Goal: Information Seeking & Learning: Learn about a topic

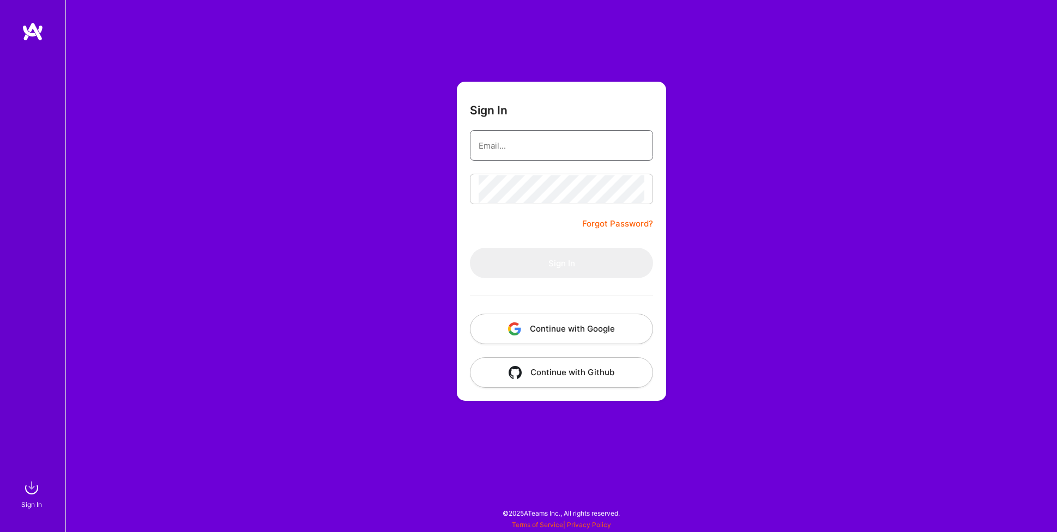
click at [517, 137] on input "email" at bounding box center [561, 146] width 166 height 28
type input "[EMAIL_ADDRESS][DOMAIN_NAME]"
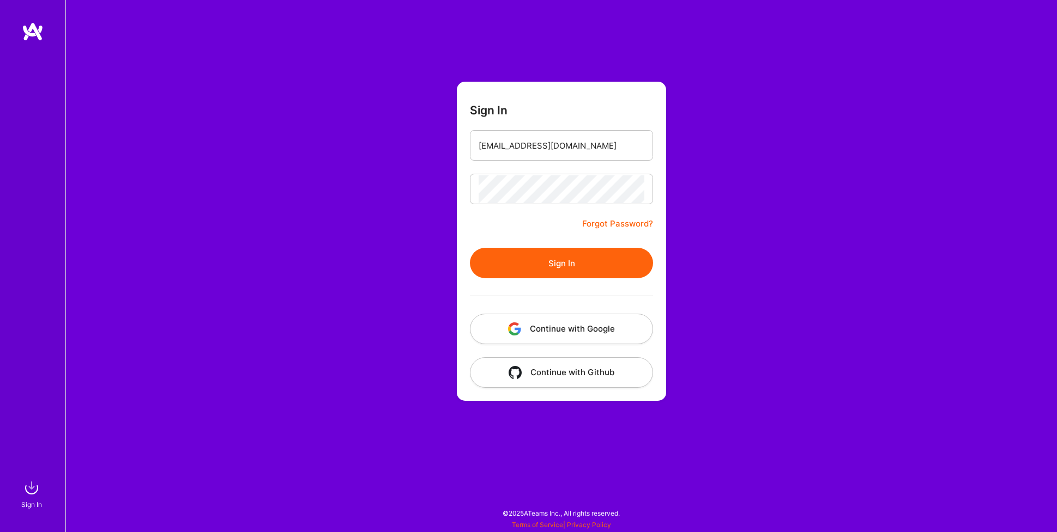
click at [531, 281] on div at bounding box center [561, 295] width 183 height 35
click at [531, 272] on button "Sign In" at bounding box center [561, 263] width 183 height 31
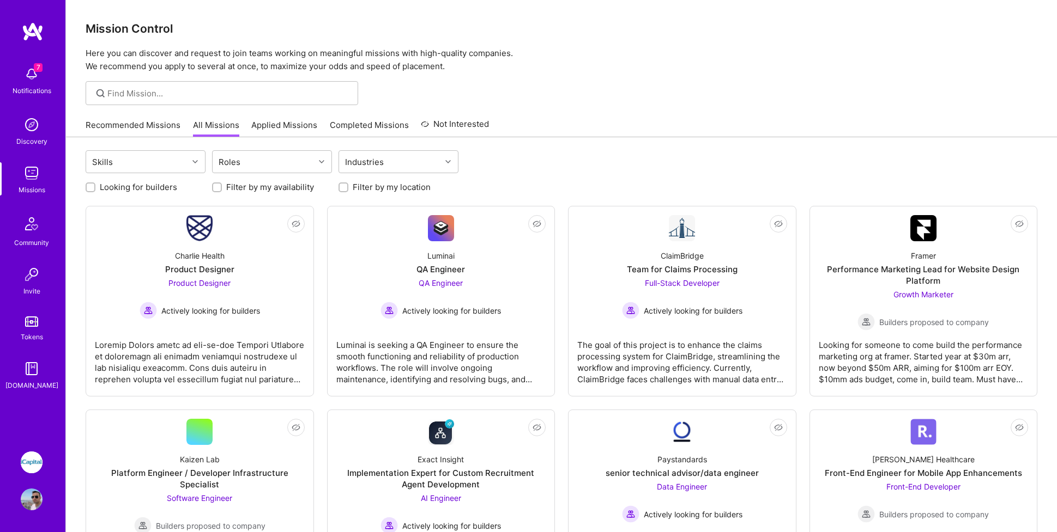
click at [27, 467] on img at bounding box center [32, 463] width 22 height 22
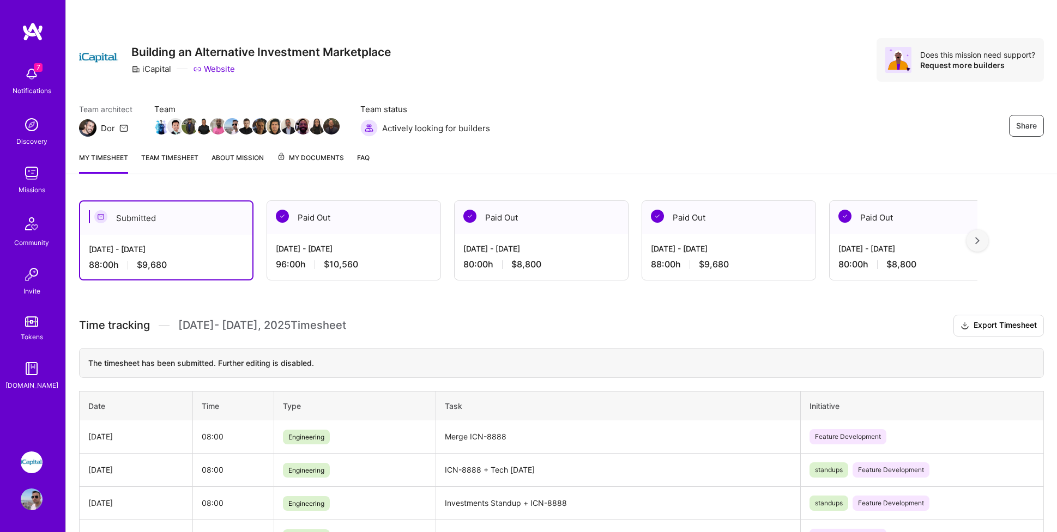
scroll to position [17, 0]
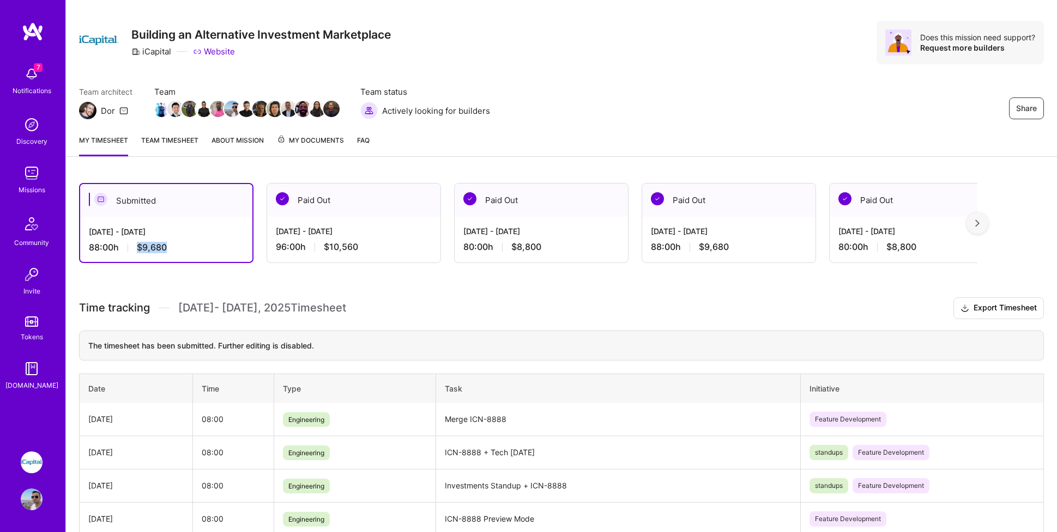
drag, startPoint x: 163, startPoint y: 248, endPoint x: 136, endPoint y: 246, distance: 26.7
click at [136, 246] on div "88:00 h $9,680" at bounding box center [166, 247] width 155 height 11
copy span "$9,680"
click at [33, 180] on img at bounding box center [32, 173] width 22 height 22
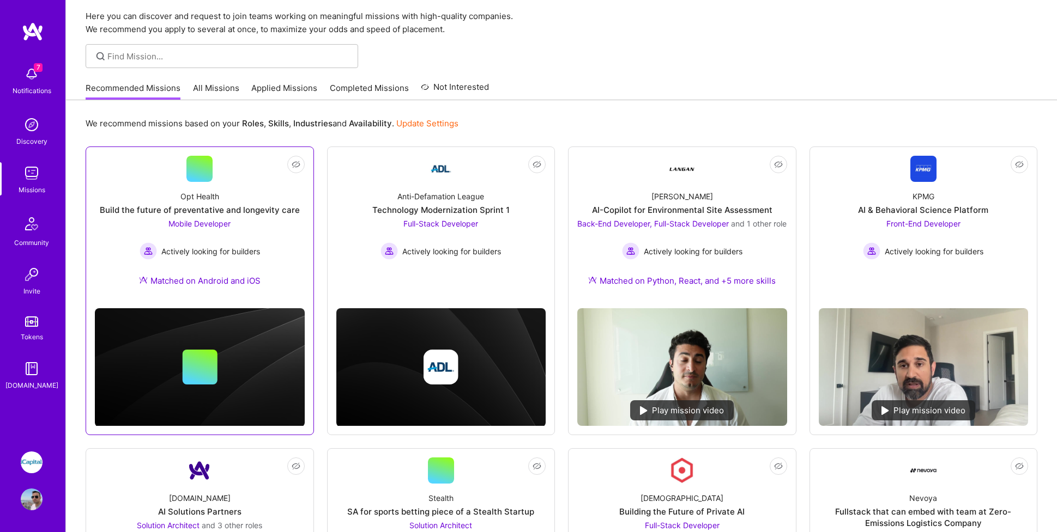
scroll to position [43, 0]
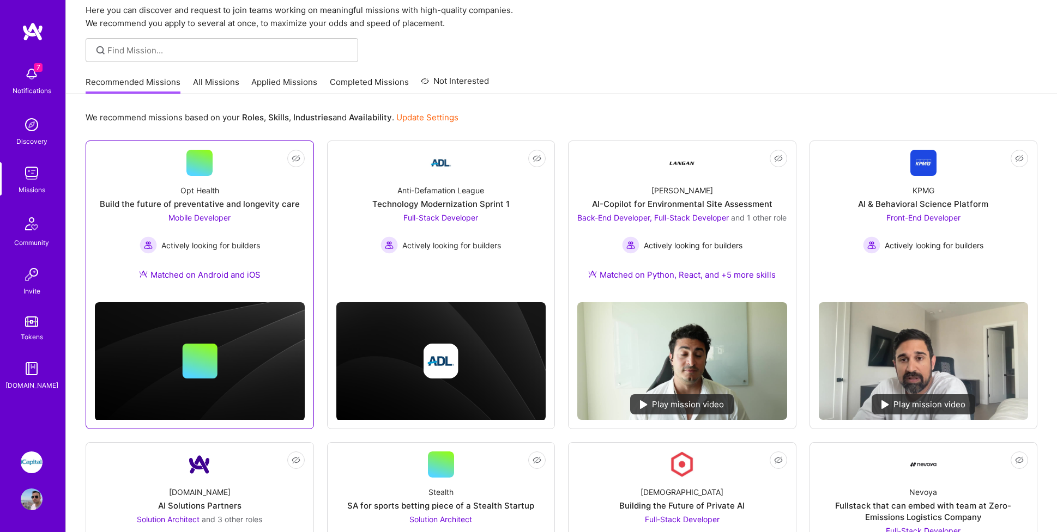
click at [250, 209] on div "Build the future of preventative and longevity care" at bounding box center [200, 203] width 200 height 11
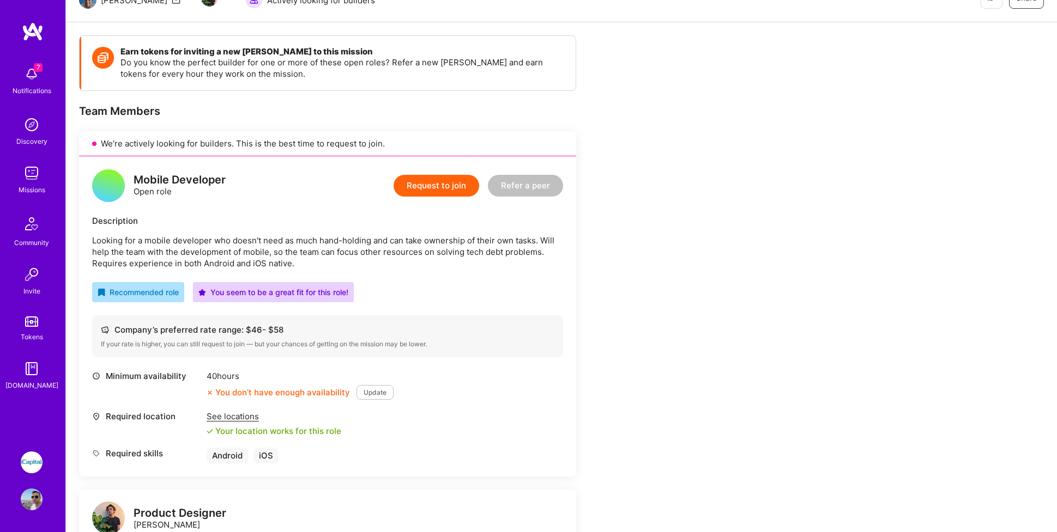
scroll to position [127, 0]
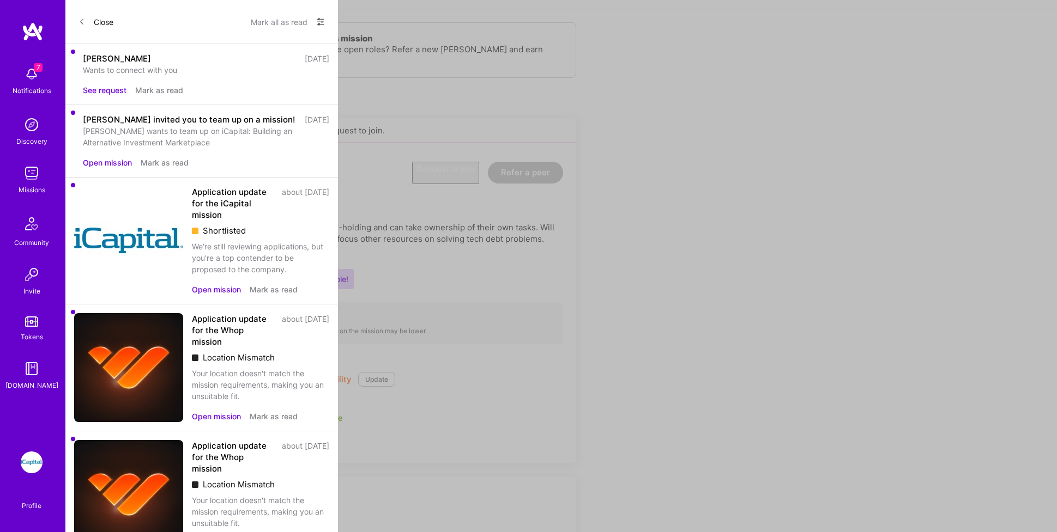
scroll to position [43, 0]
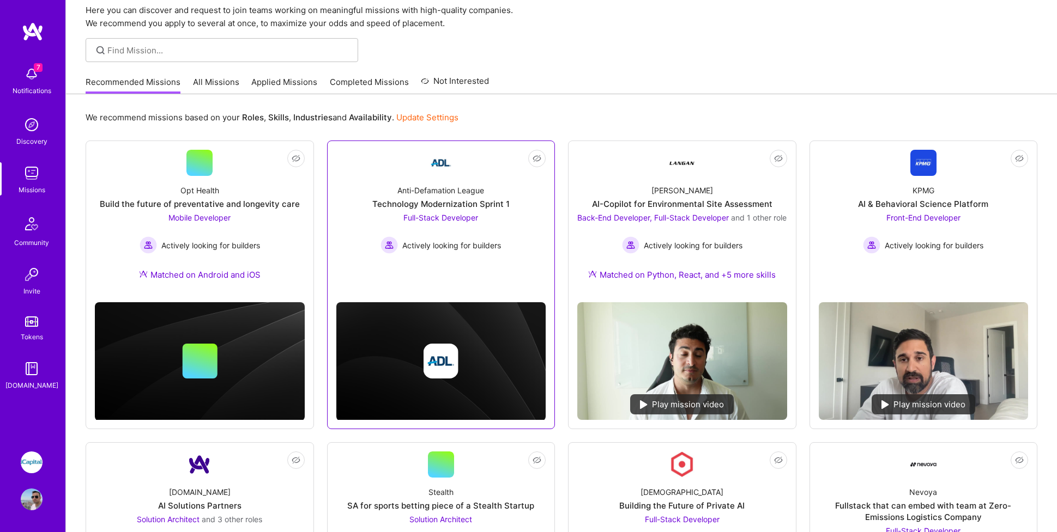
click at [408, 174] on link "Not Interested Anti-Defamation League Technology Modernization Sprint 1 Full-St…" at bounding box center [441, 215] width 210 height 131
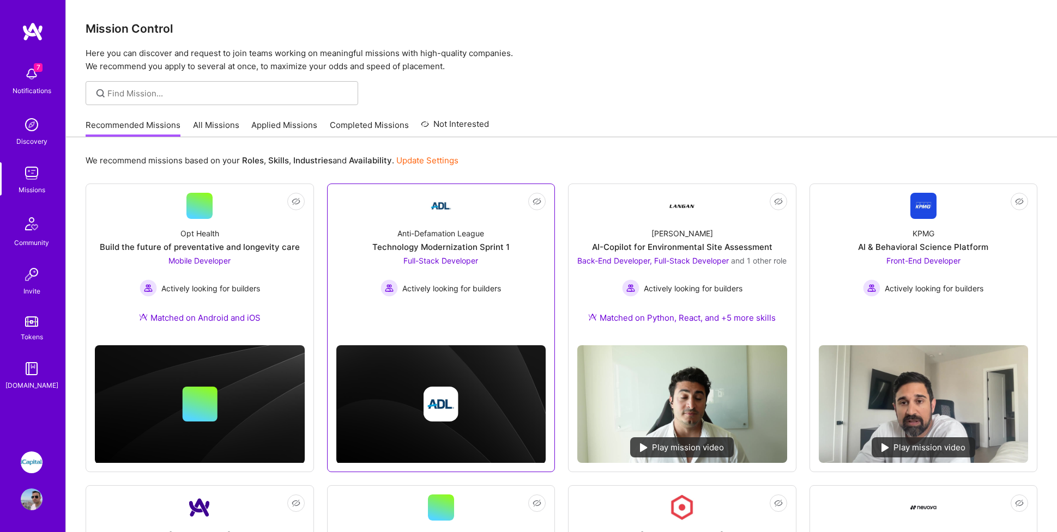
click at [418, 239] on div "Anti-Defamation League" at bounding box center [440, 233] width 87 height 11
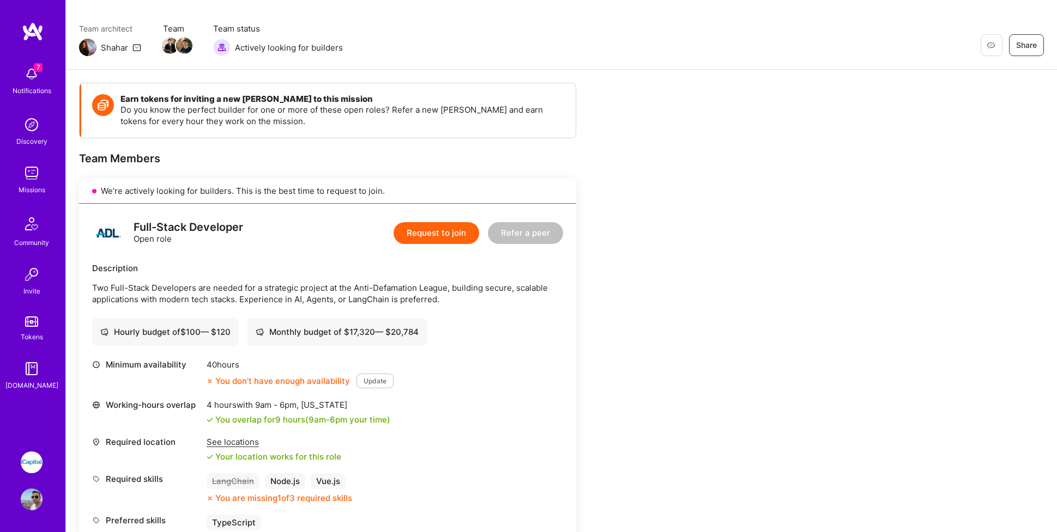
scroll to position [78, 0]
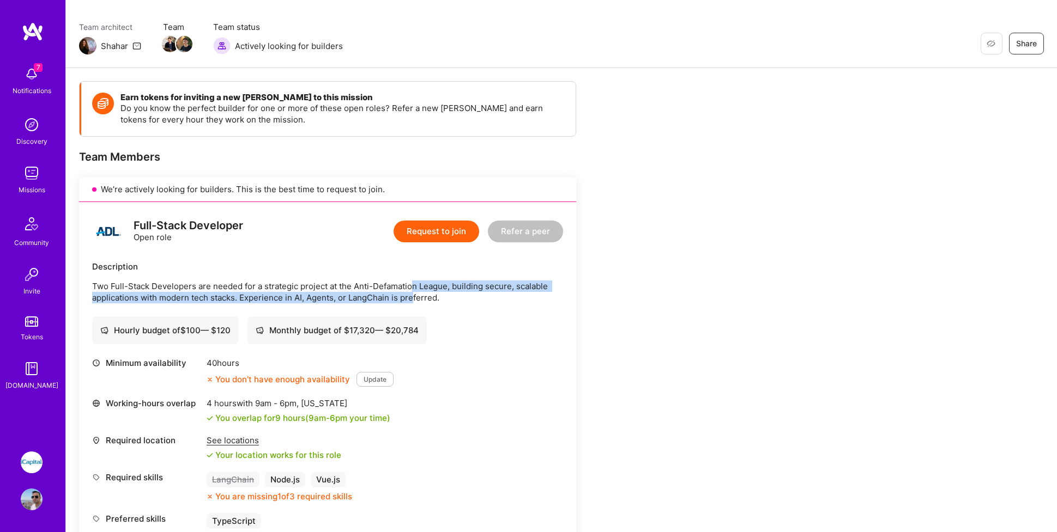
drag, startPoint x: 413, startPoint y: 287, endPoint x: 412, endPoint y: 294, distance: 7.1
click at [412, 294] on p "Two Full-Stack Developers are needed for a strategic project at the Anti-Defama…" at bounding box center [327, 292] width 471 height 23
click at [412, 301] on p "Two Full-Stack Developers are needed for a strategic project at the Anti-Defama…" at bounding box center [327, 292] width 471 height 23
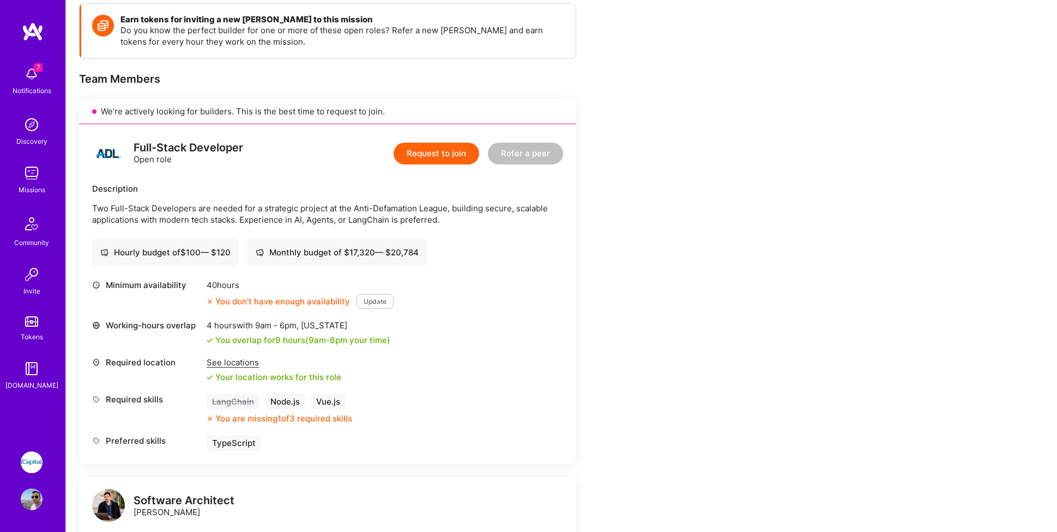
scroll to position [158, 0]
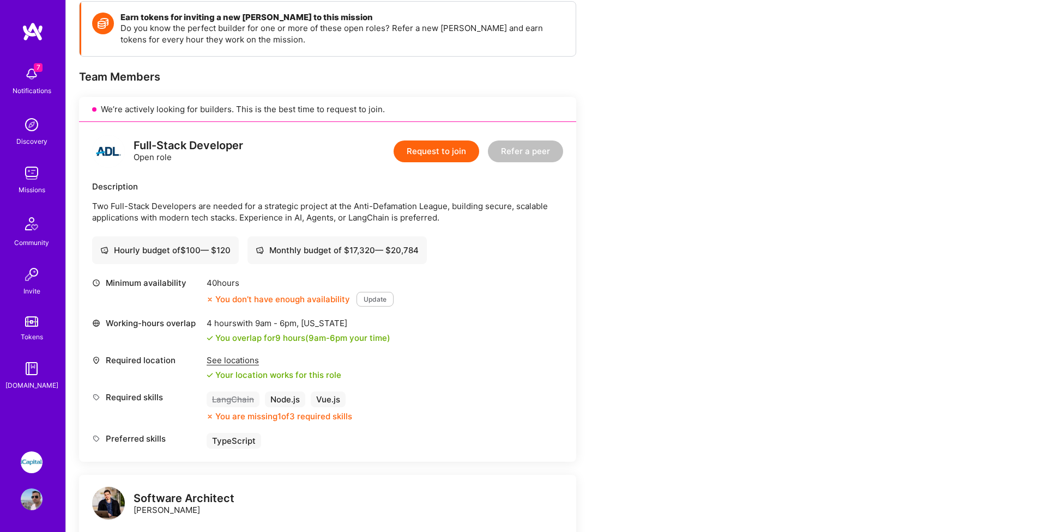
click at [338, 301] on div "You don’t have enough availability" at bounding box center [278, 299] width 143 height 11
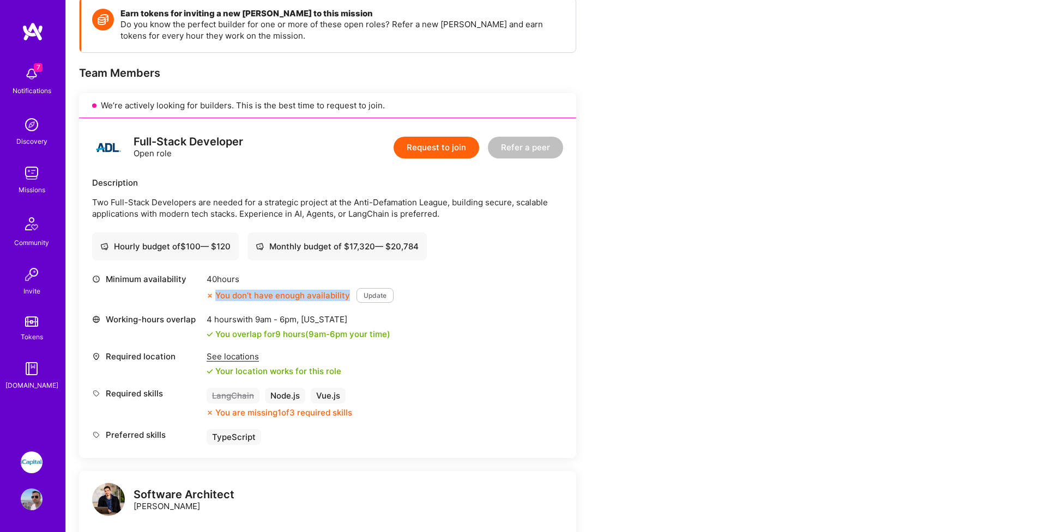
scroll to position [165, 0]
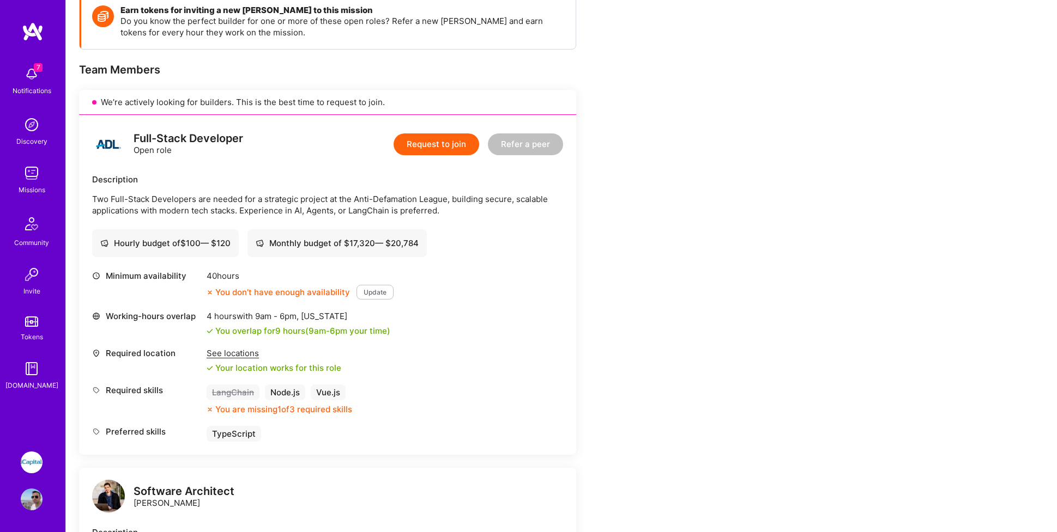
click at [328, 276] on div "40 hours" at bounding box center [300, 275] width 187 height 11
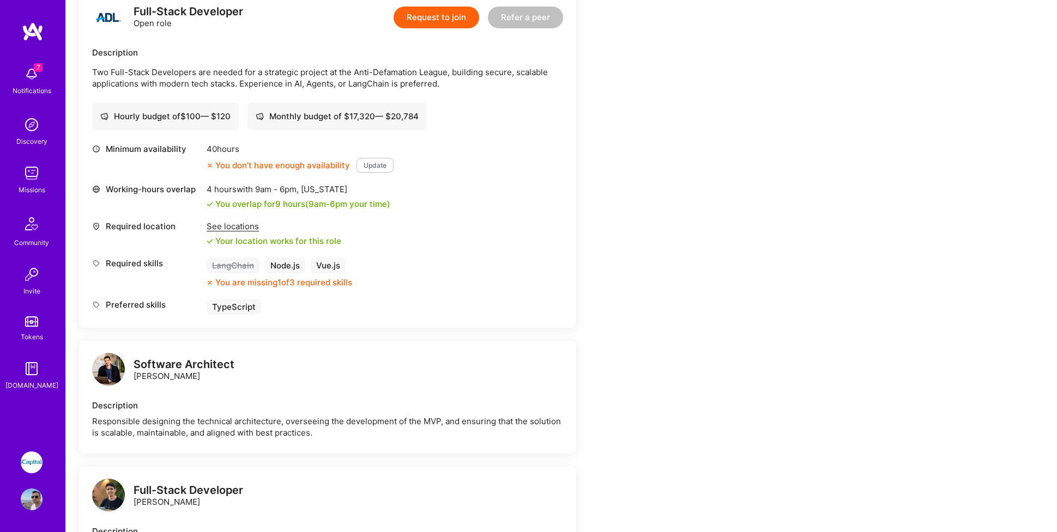
scroll to position [293, 0]
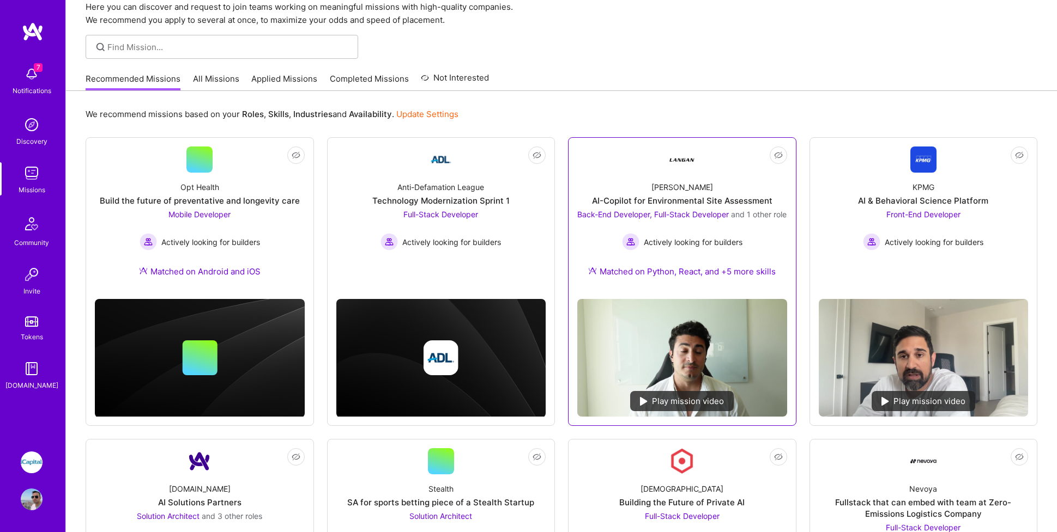
scroll to position [47, 0]
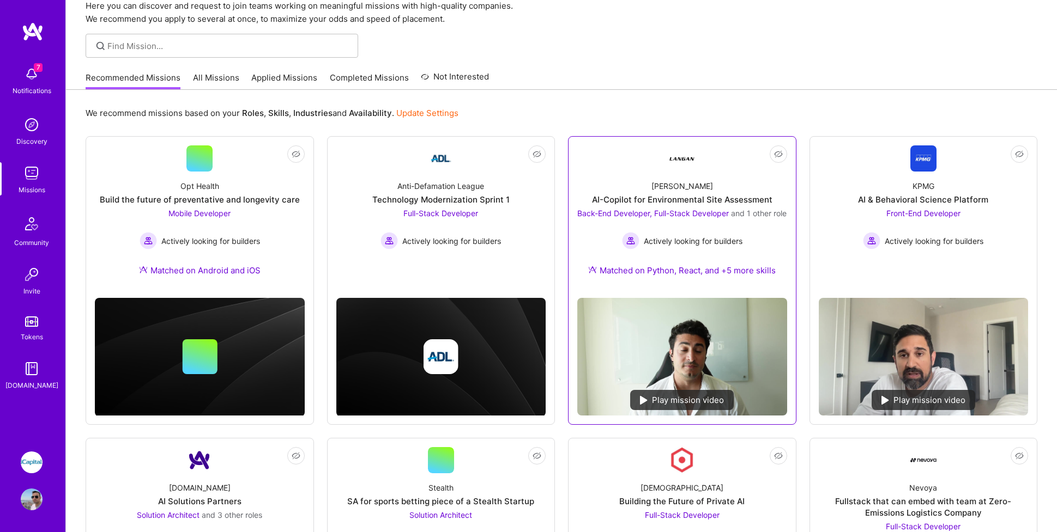
click at [652, 197] on div "AI-Copilot for Environmental Site Assessment" at bounding box center [682, 199] width 180 height 11
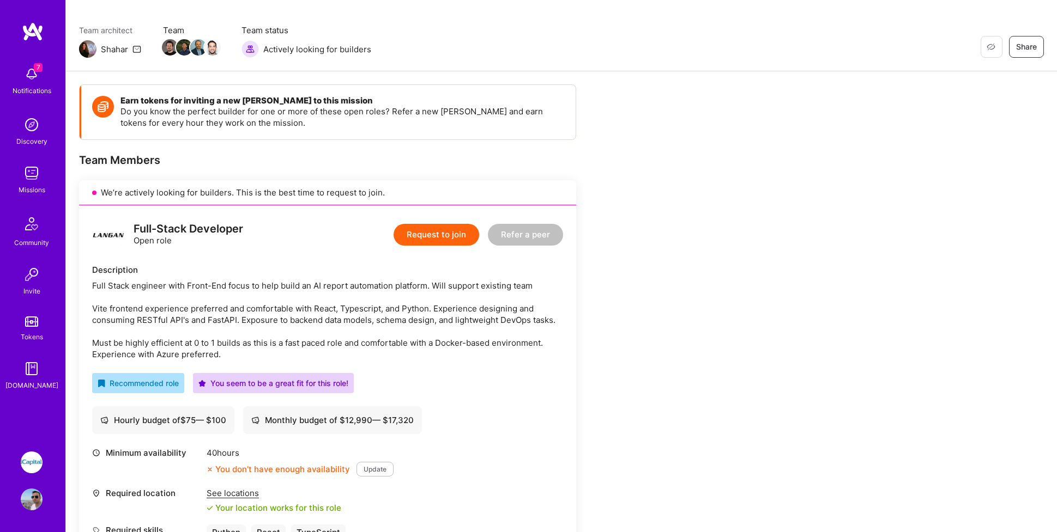
scroll to position [77, 0]
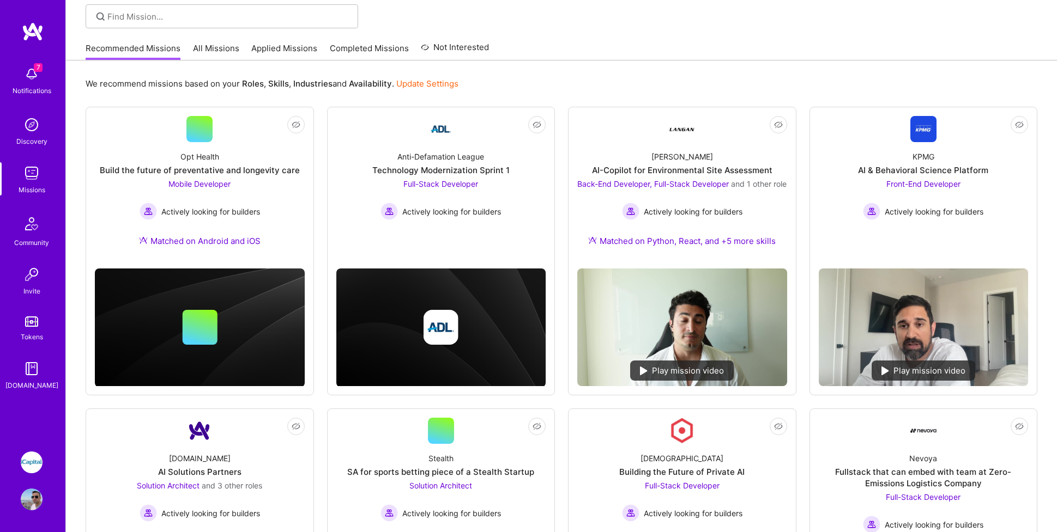
scroll to position [47, 0]
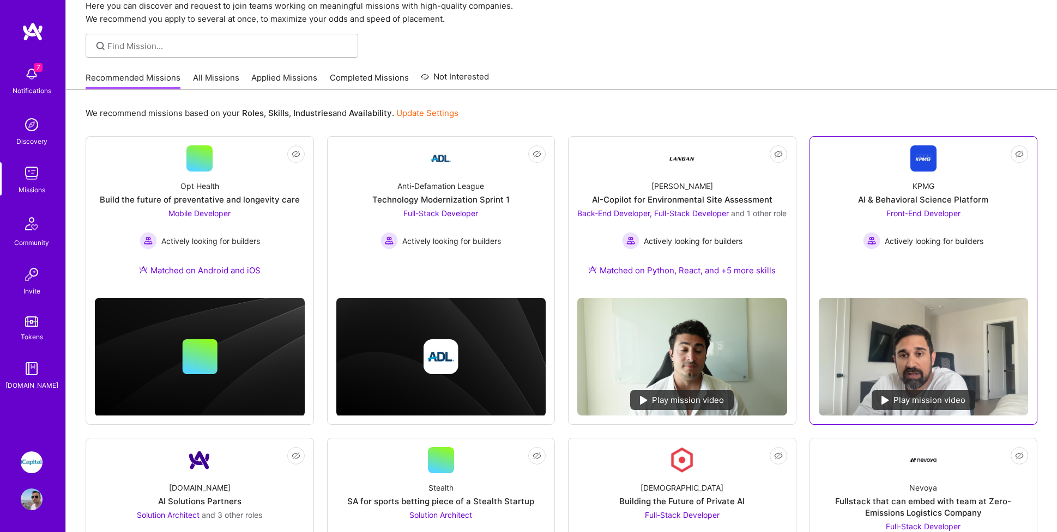
click at [900, 159] on link "Not Interested KPMG AI & Behavioral Science Platform Front-End Developer Active…" at bounding box center [923, 217] width 210 height 144
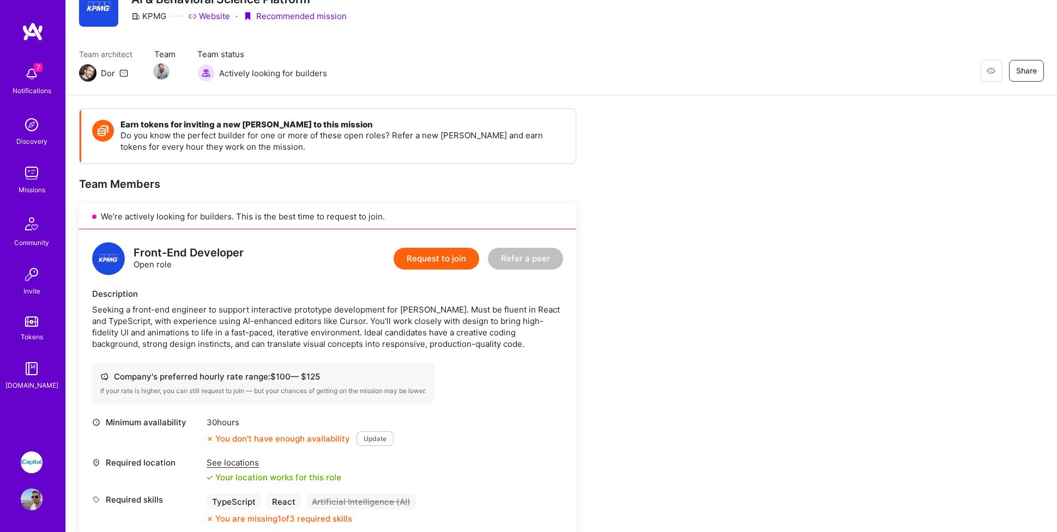
scroll to position [52, 0]
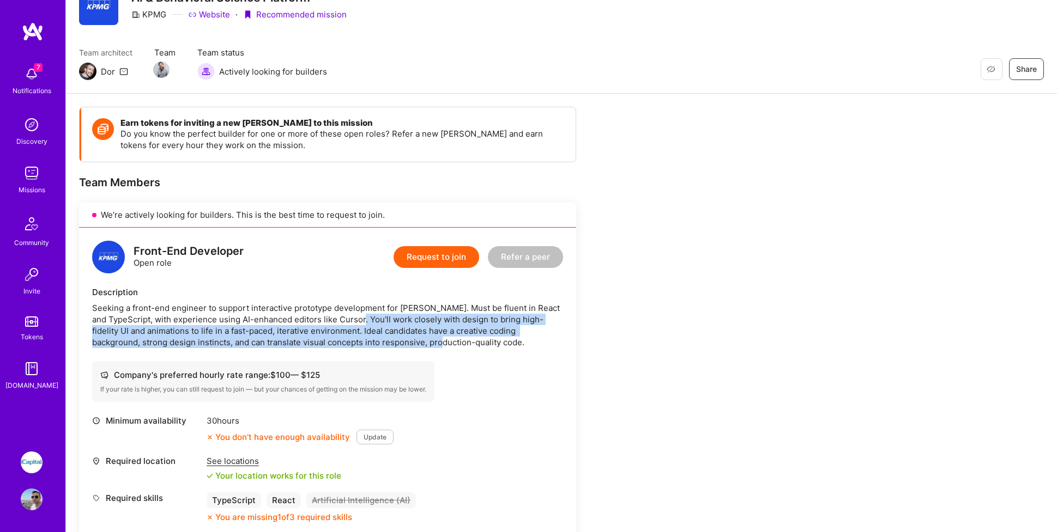
drag, startPoint x: 371, startPoint y: 317, endPoint x: 396, endPoint y: 337, distance: 32.9
click at [396, 337] on div "Seeking a front-end engineer to support interactive prototype development for […" at bounding box center [327, 325] width 471 height 46
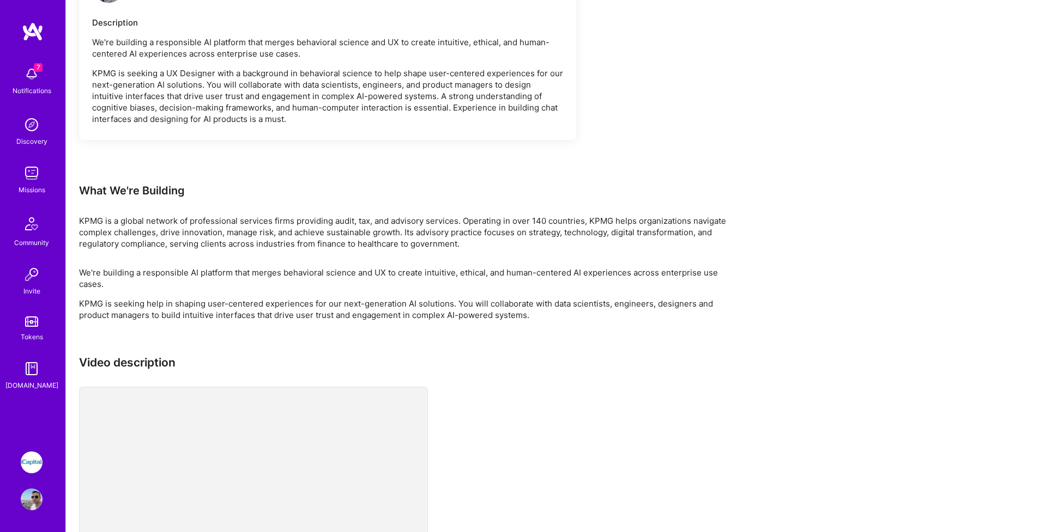
scroll to position [723, 0]
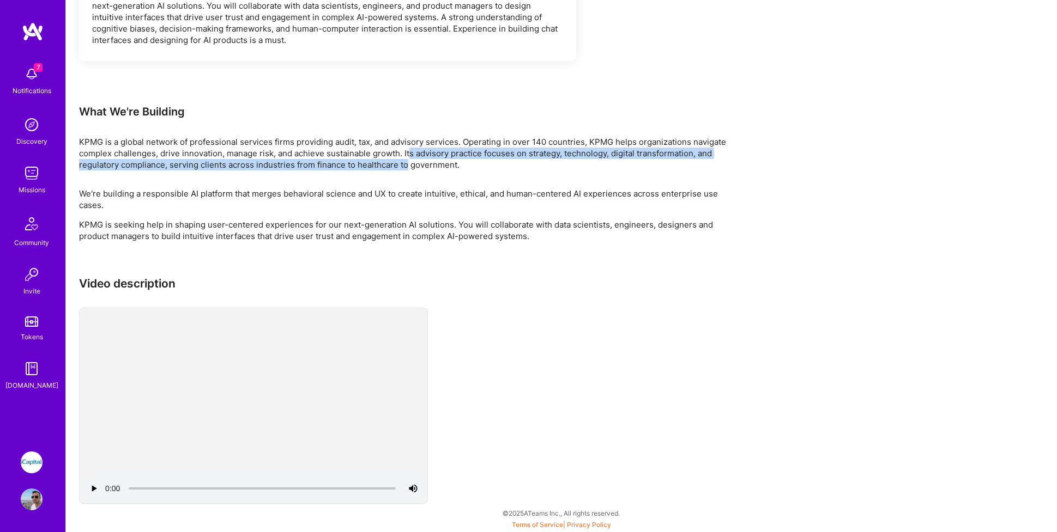
drag, startPoint x: 408, startPoint y: 149, endPoint x: 409, endPoint y: 163, distance: 14.7
click at [408, 163] on p "KPMG is a global network of professional services firms providing audit, tax, a…" at bounding box center [406, 153] width 654 height 34
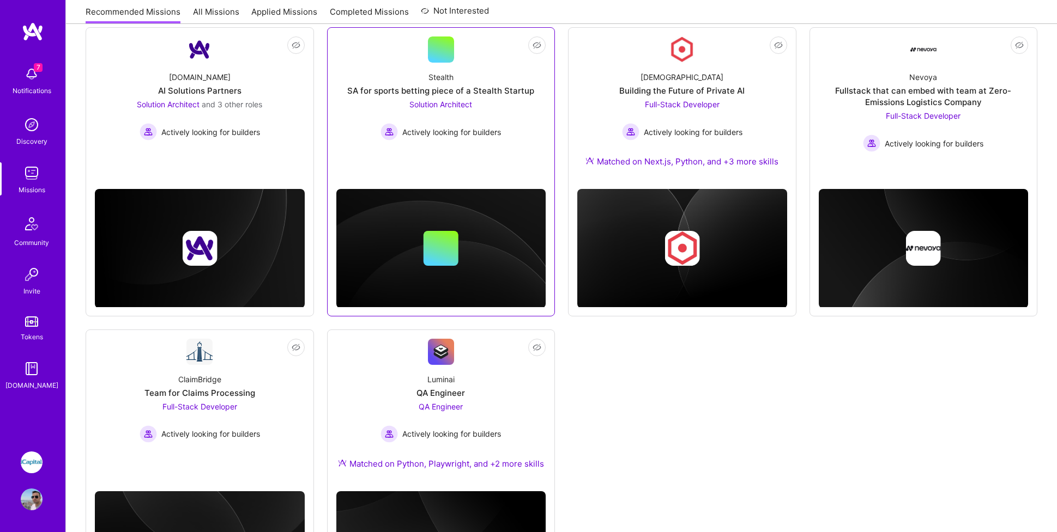
scroll to position [458, 0]
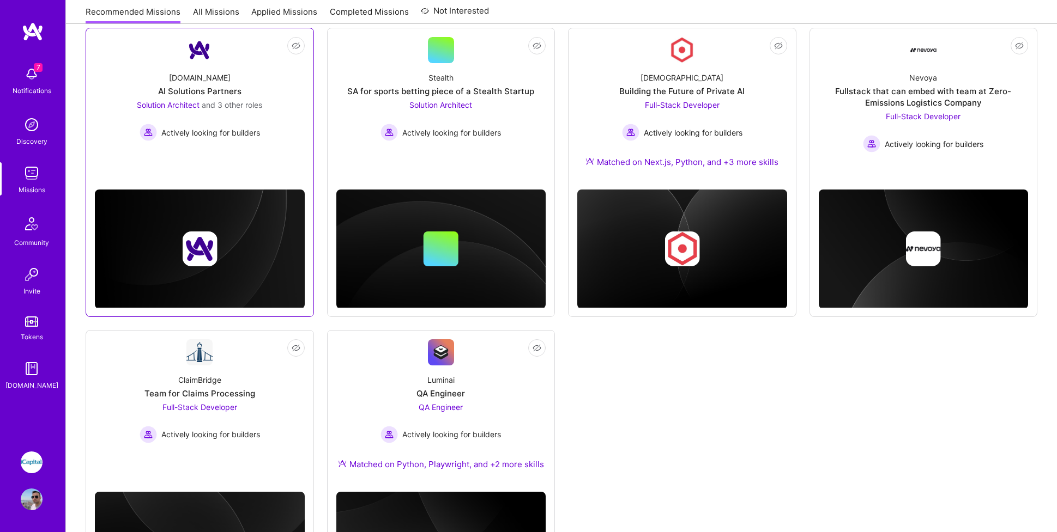
click at [272, 166] on link "Not Interested [DOMAIN_NAME] AI Solutions Partners Solution Architect and 3 oth…" at bounding box center [200, 102] width 210 height 131
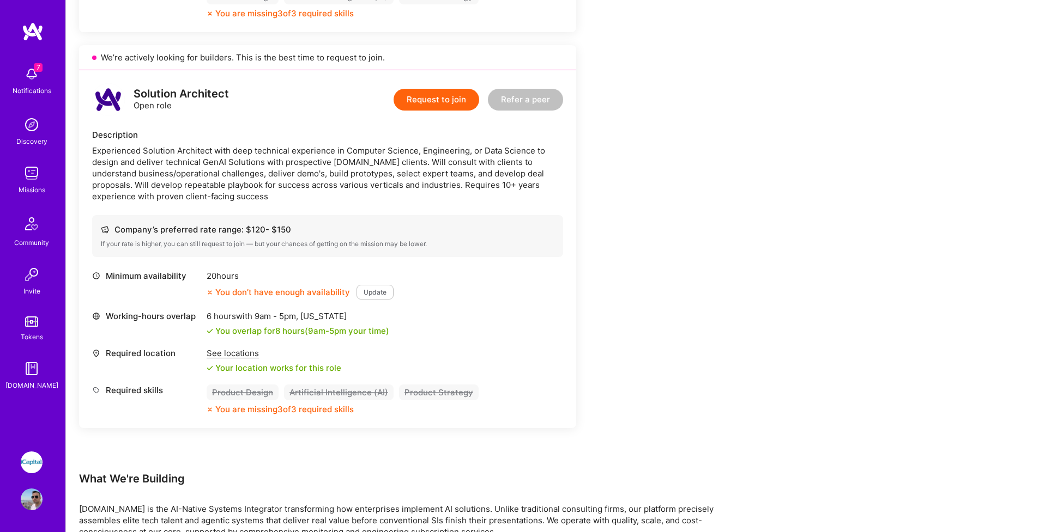
scroll to position [1348, 0]
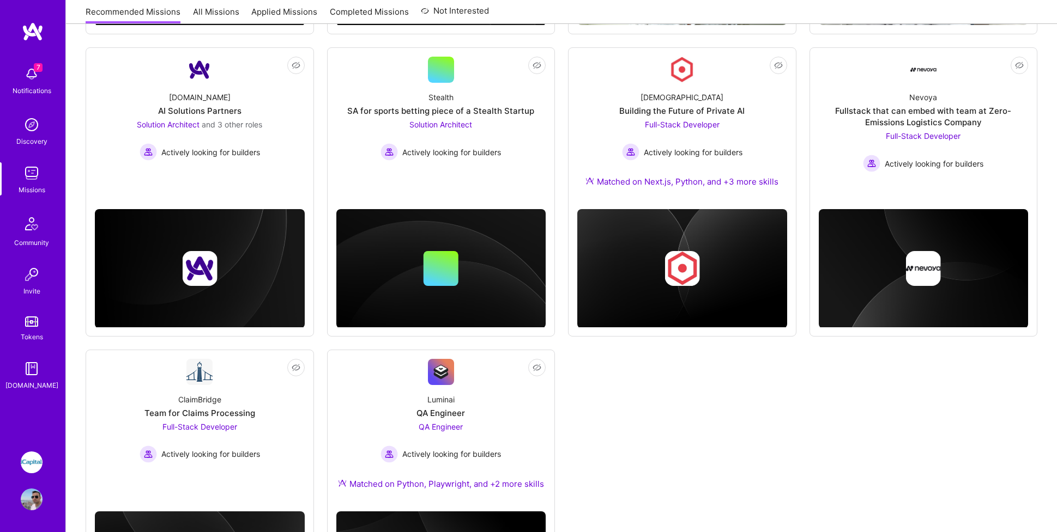
scroll to position [434, 0]
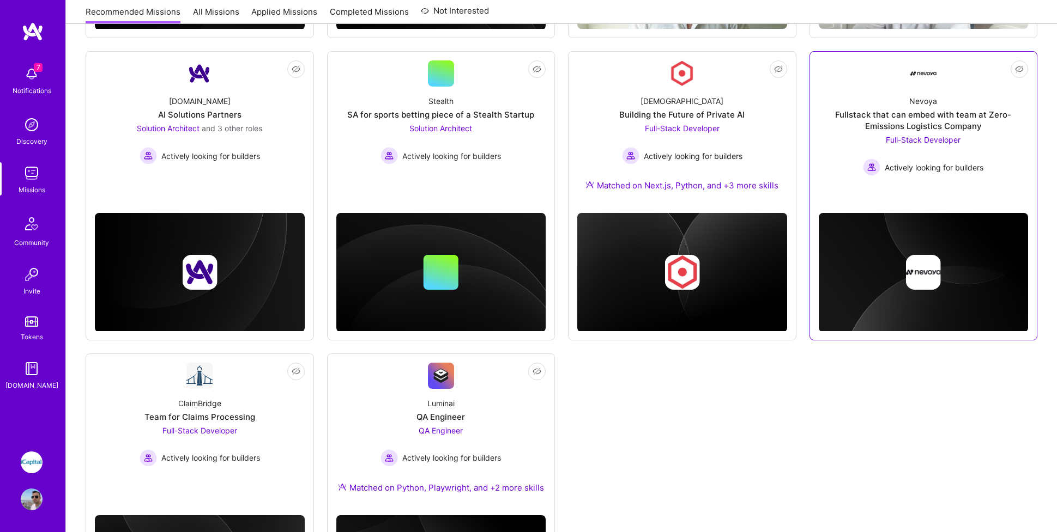
click at [863, 130] on div "Fullstack that can embed with team at Zero-Emissions Logistics Company" at bounding box center [923, 120] width 210 height 23
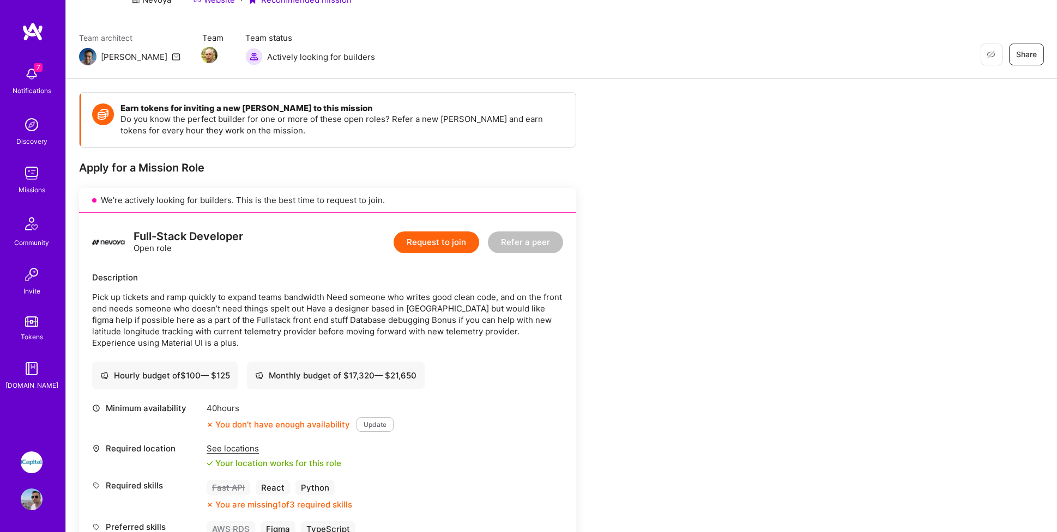
scroll to position [66, 0]
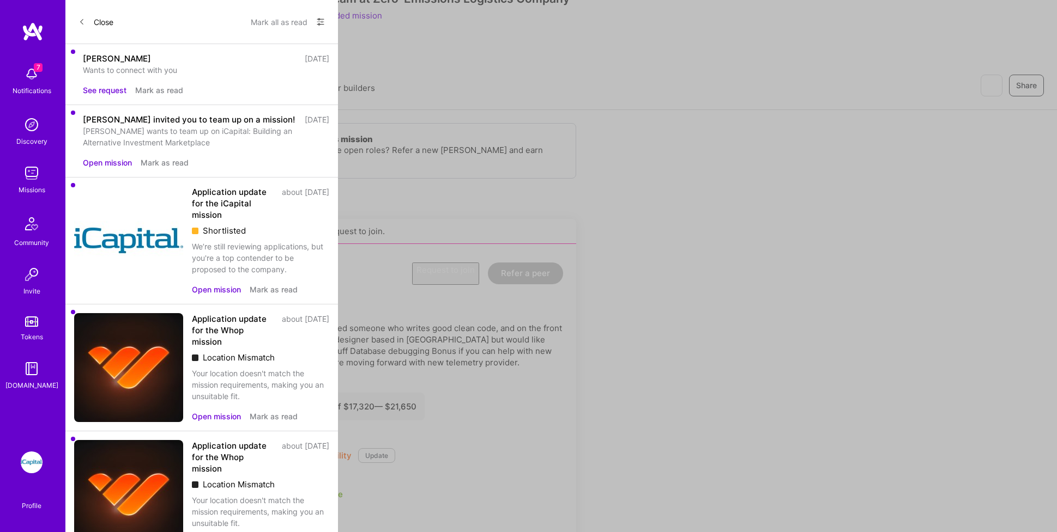
scroll to position [434, 0]
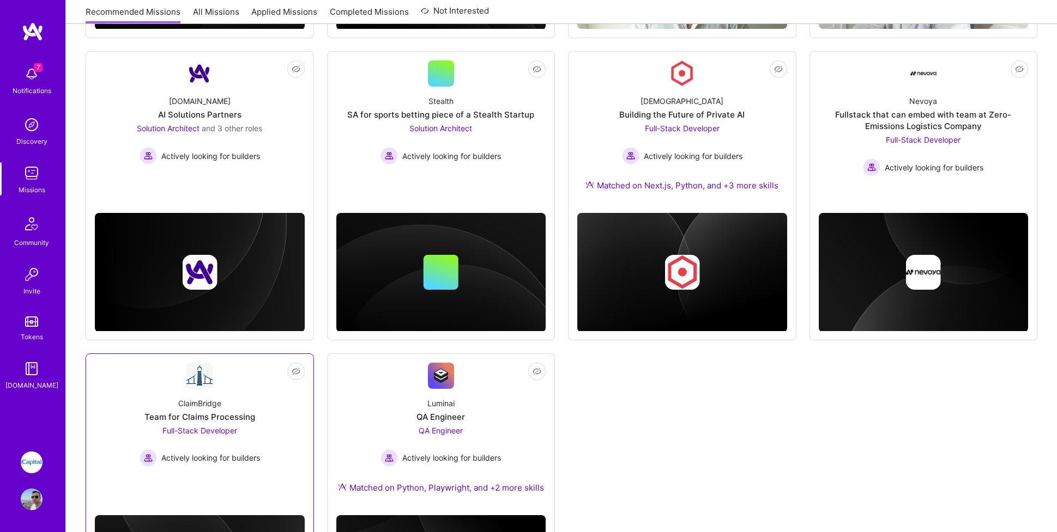
click at [254, 467] on div "Actively looking for builders" at bounding box center [199, 458] width 120 height 17
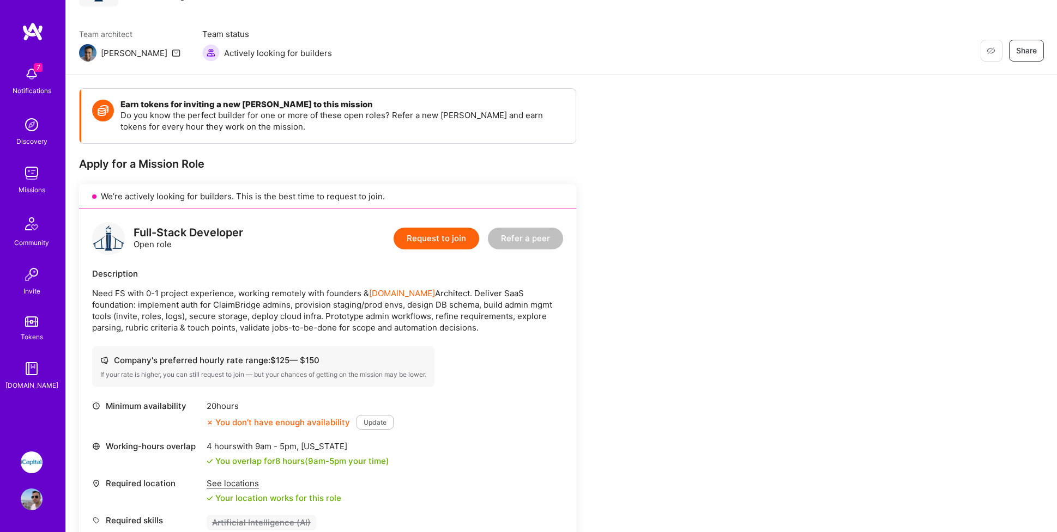
scroll to position [70, 0]
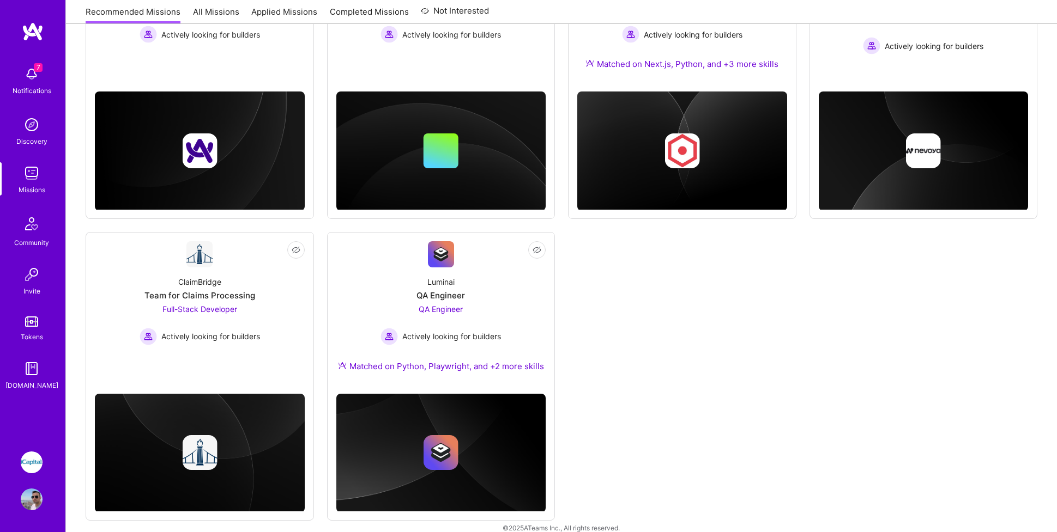
scroll to position [582, 0]
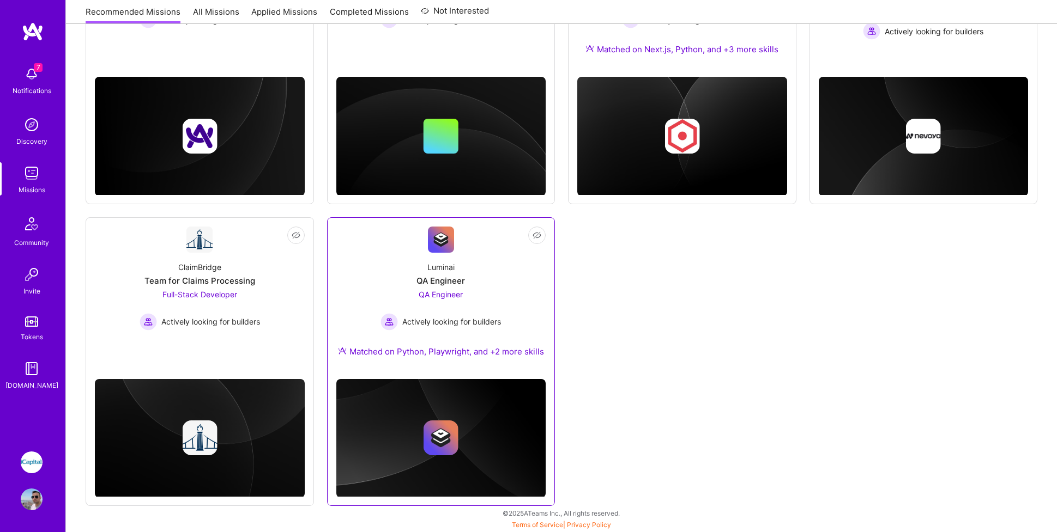
click at [381, 284] on div "Luminai QA Engineer QA Engineer Actively looking for builders Matched on Python…" at bounding box center [441, 312] width 210 height 118
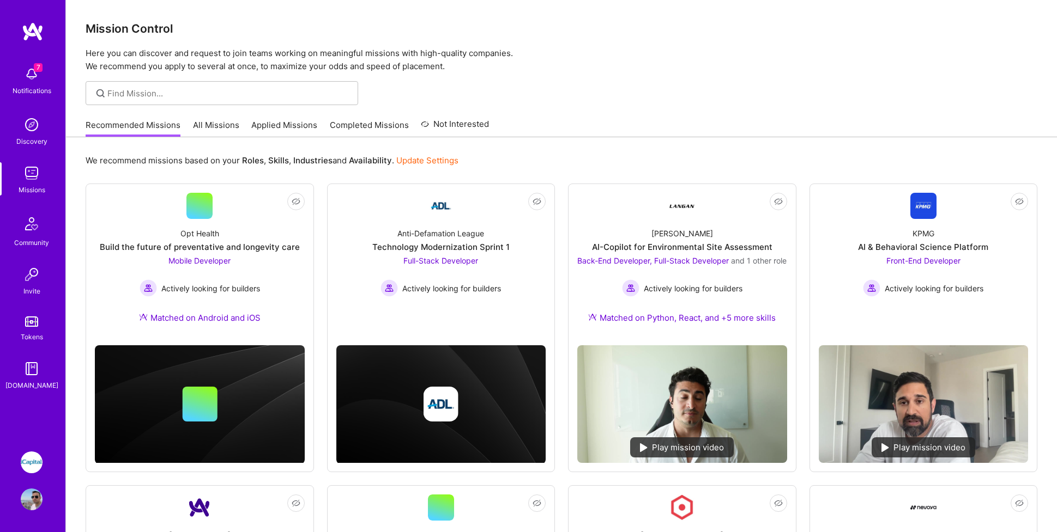
scroll to position [582, 0]
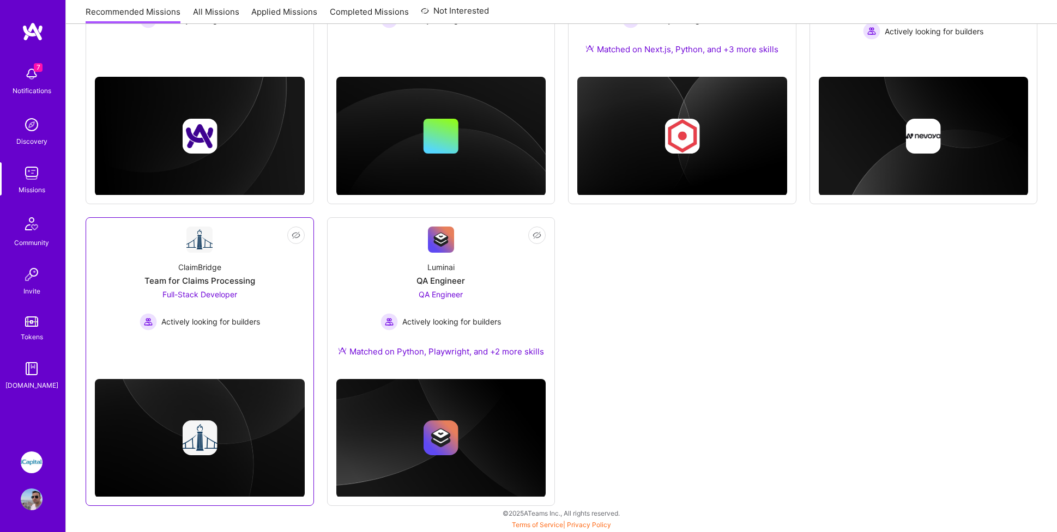
click at [199, 399] on img at bounding box center [200, 438] width 210 height 119
click at [198, 368] on div at bounding box center [200, 431] width 210 height 131
click at [195, 274] on div "ClaimBridge Team for Claims Processing Full-Stack Developer Actively looking fo…" at bounding box center [200, 292] width 210 height 78
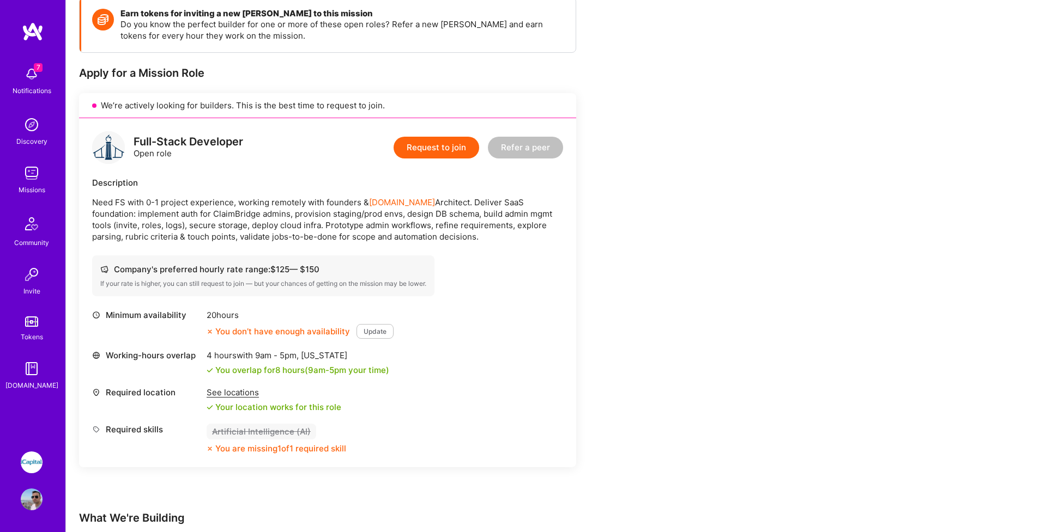
scroll to position [162, 0]
click at [239, 214] on p "Need FS with 0-1 project experience, working remotely with founders & [DOMAIN_N…" at bounding box center [327, 219] width 471 height 46
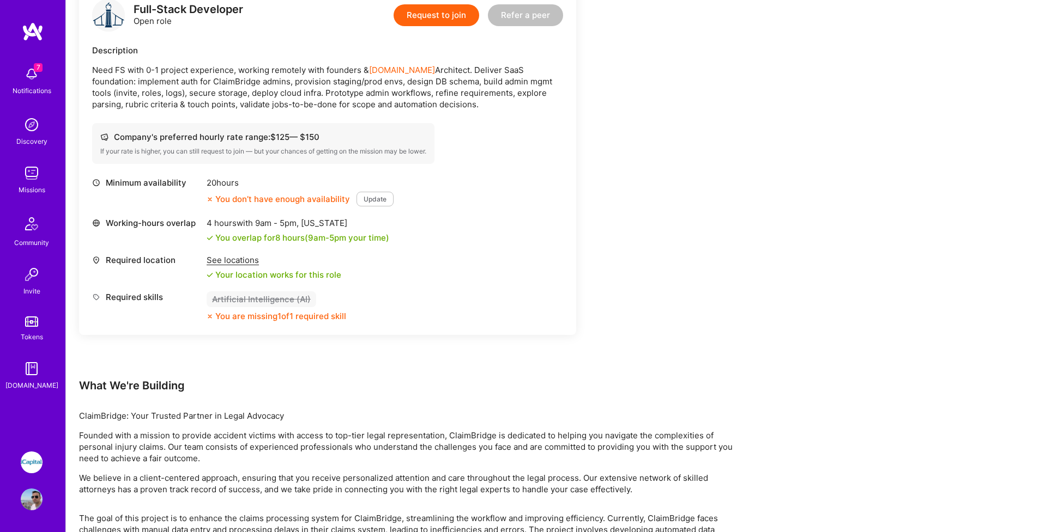
scroll to position [355, 0]
